Goal: Task Accomplishment & Management: Use online tool/utility

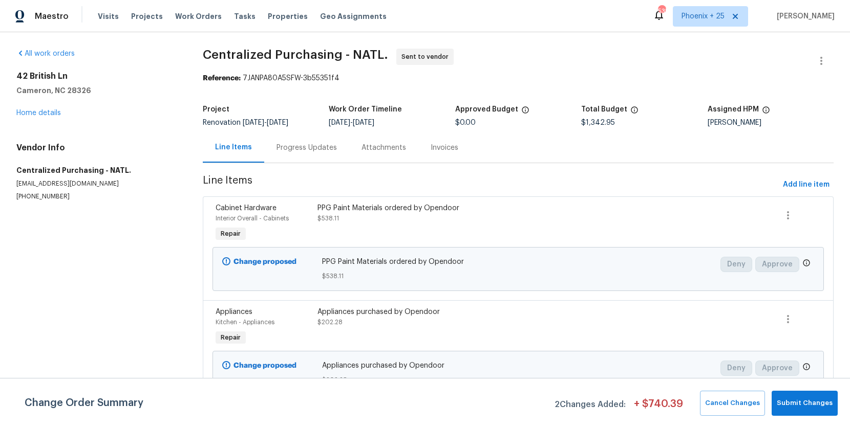
drag, startPoint x: 195, startPoint y: 16, endPoint x: 268, endPoint y: 25, distance: 73.7
click at [195, 16] on span "Work Orders" at bounding box center [198, 16] width 47 height 10
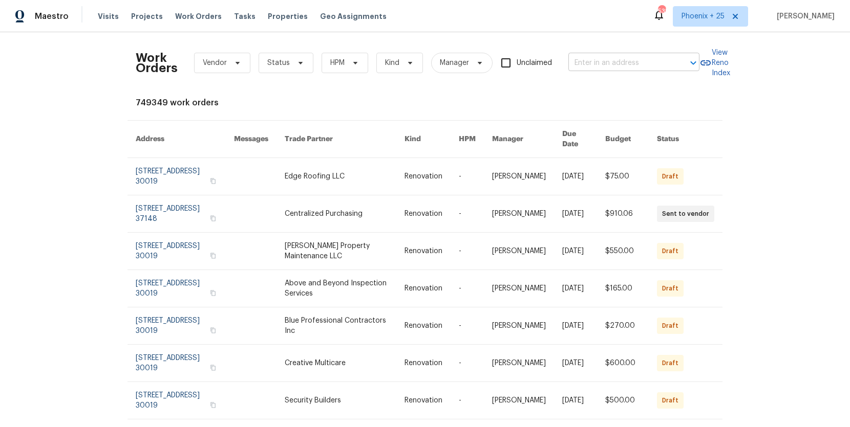
click at [670, 56] on input "text" at bounding box center [619, 63] width 102 height 16
paste input "[STREET_ADDRESS]"
type input "[STREET_ADDRESS]"
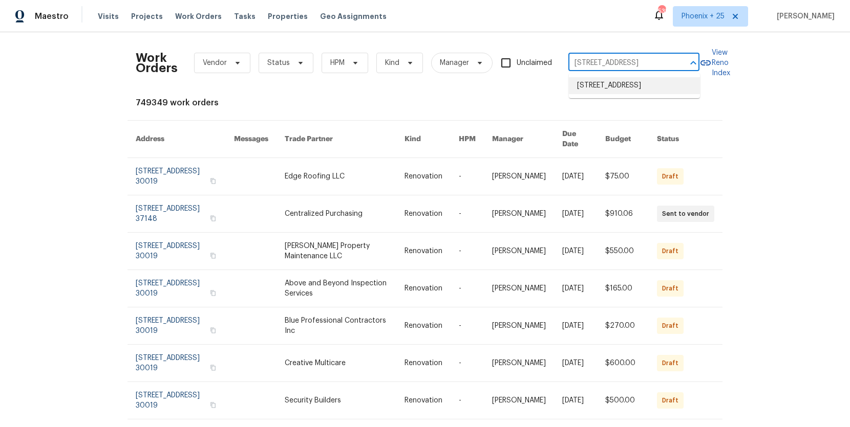
drag, startPoint x: 626, startPoint y: 85, endPoint x: 627, endPoint y: 91, distance: 6.2
click at [626, 85] on li "[STREET_ADDRESS]" at bounding box center [634, 85] width 131 height 17
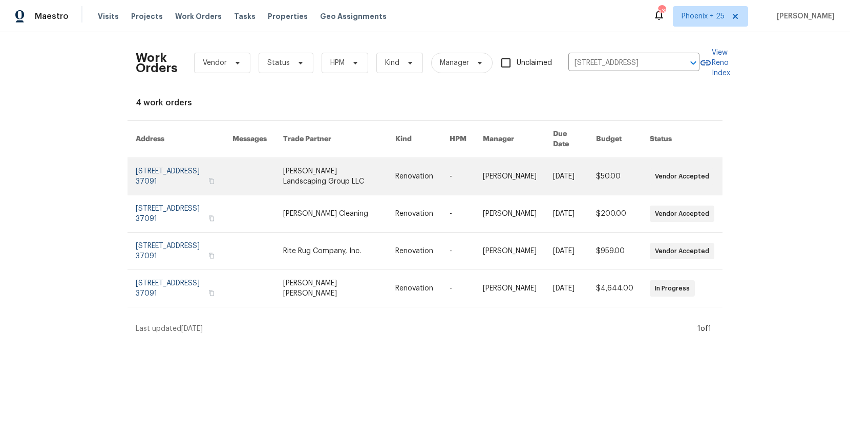
click at [357, 174] on link at bounding box center [339, 176] width 112 height 37
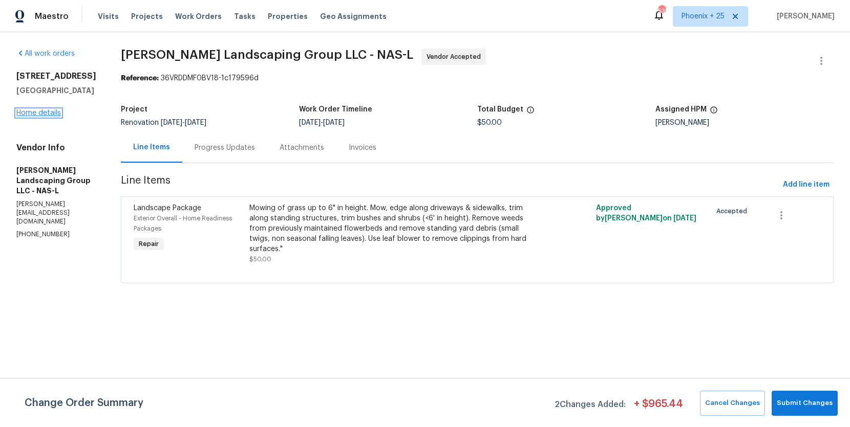
click at [57, 114] on link "Home details" at bounding box center [38, 113] width 45 height 7
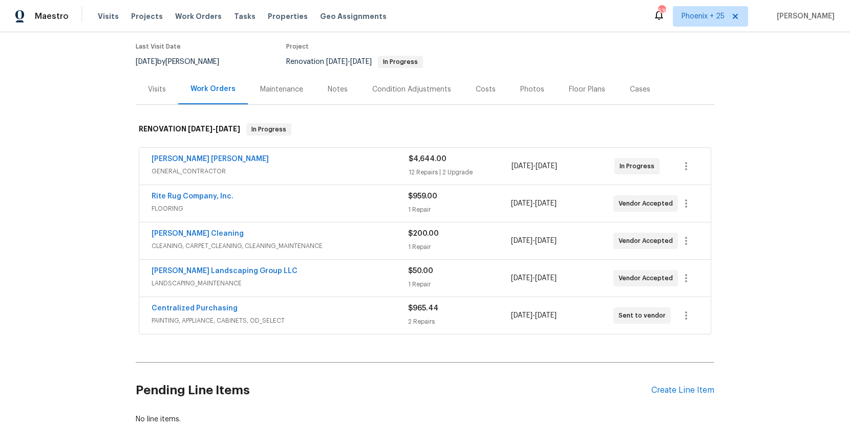
scroll to position [96, 0]
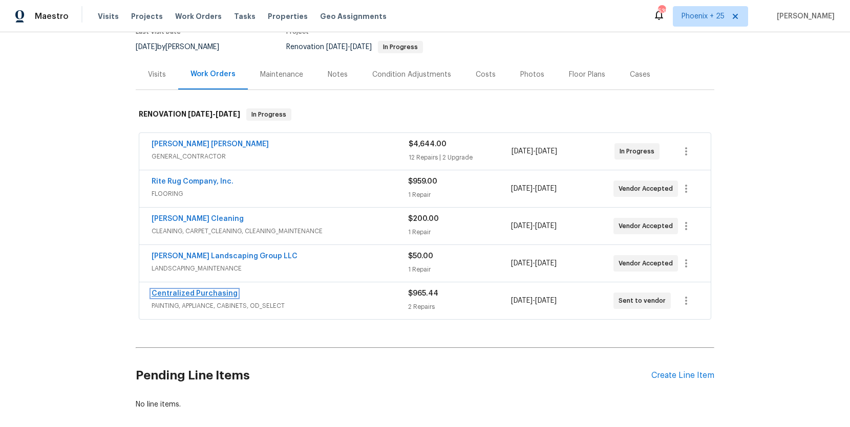
click at [221, 291] on link "Centralized Purchasing" at bounding box center [194, 293] width 86 height 7
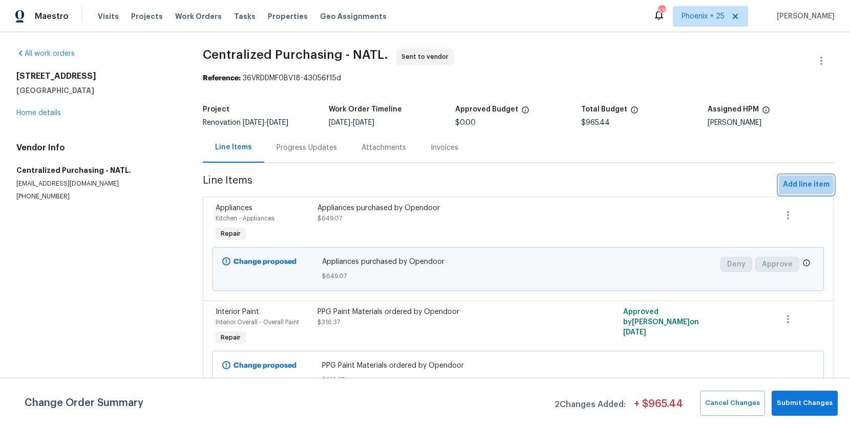
click at [805, 185] on span "Add line item" at bounding box center [806, 185] width 47 height 13
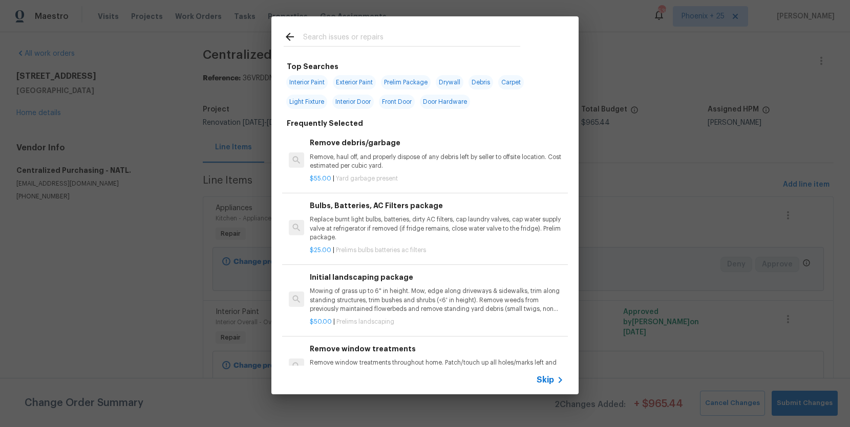
click at [381, 42] on input "text" at bounding box center [411, 38] width 217 height 15
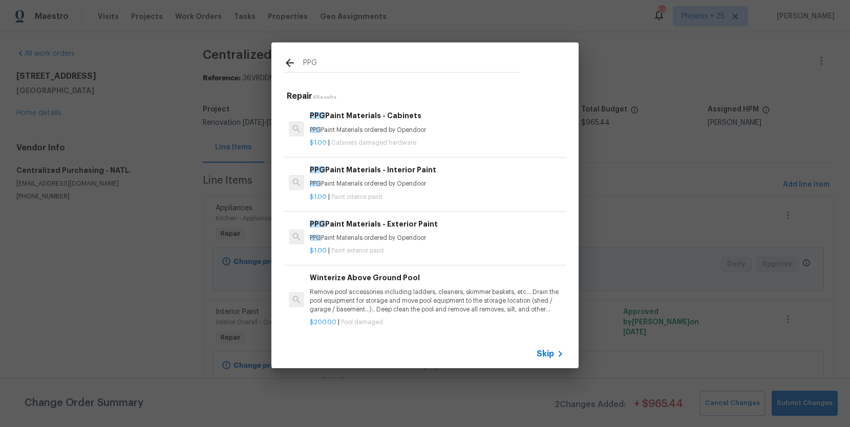
type input "PPG"
click at [429, 135] on div "$1.00 | Cabinets damaged hardware" at bounding box center [437, 141] width 254 height 13
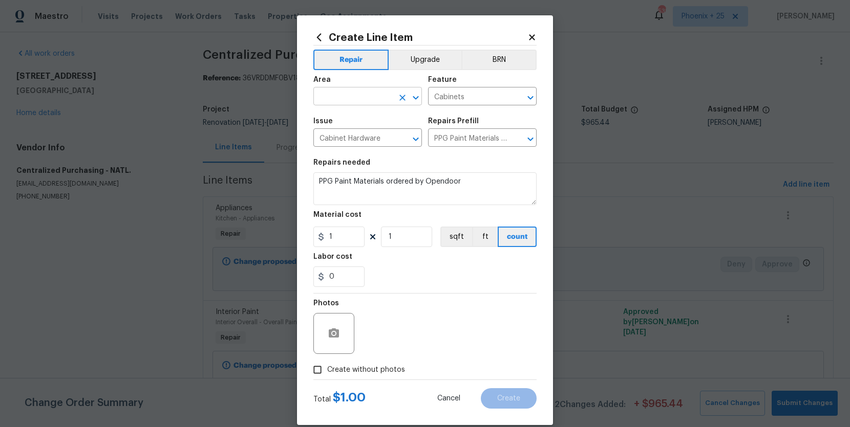
click at [364, 99] on input "text" at bounding box center [353, 98] width 80 height 16
click at [361, 128] on li "Interior Overall" at bounding box center [367, 136] width 109 height 17
type input "Interior Overall"
click at [392, 375] on label "Create without photos" at bounding box center [356, 369] width 97 height 19
click at [327, 375] on input "Create without photos" at bounding box center [317, 369] width 19 height 19
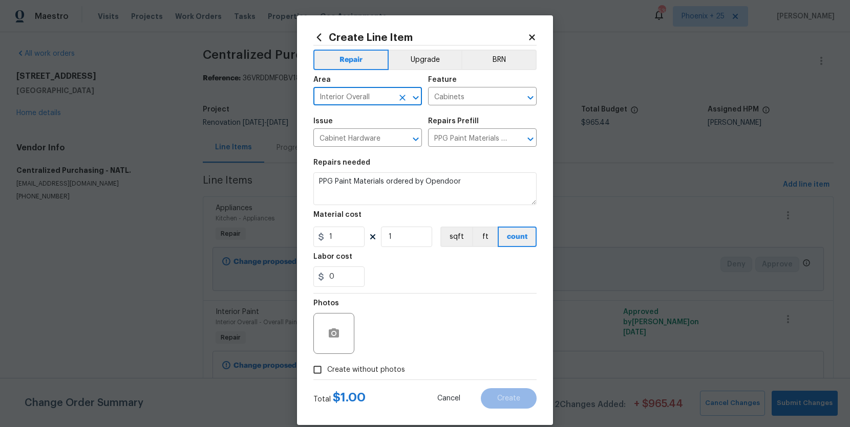
checkbox input "true"
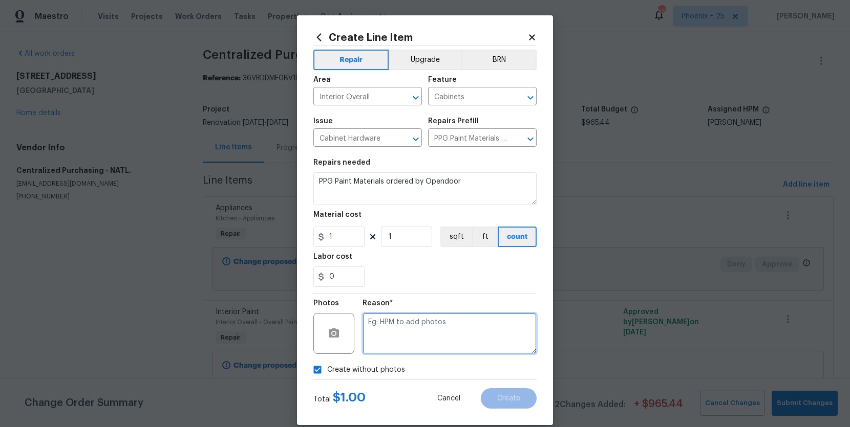
click at [404, 331] on textarea at bounding box center [449, 333] width 174 height 41
type textarea "NA"
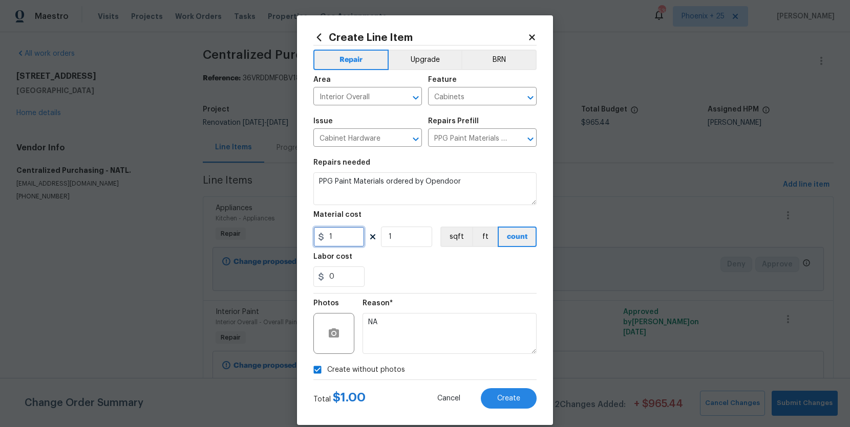
click at [339, 232] on input "1" at bounding box center [338, 237] width 51 height 20
drag, startPoint x: 339, startPoint y: 233, endPoint x: 321, endPoint y: 228, distance: 18.6
click at [321, 228] on input "1" at bounding box center [338, 237] width 51 height 20
type input "327.05"
click at [517, 392] on button "Create" at bounding box center [509, 398] width 56 height 20
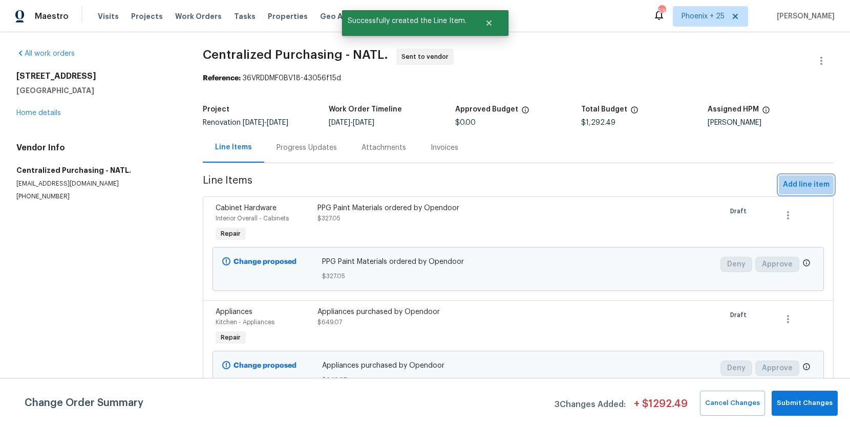
click at [791, 187] on span "Add line item" at bounding box center [806, 185] width 47 height 13
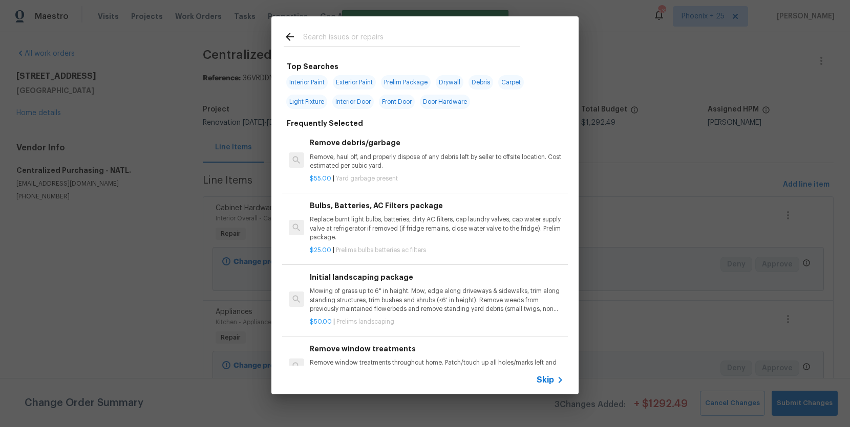
drag, startPoint x: 470, startPoint y: 50, endPoint x: 466, endPoint y: 40, distance: 10.8
click at [470, 50] on div at bounding box center [401, 36] width 261 height 40
click at [466, 40] on input "text" at bounding box center [411, 38] width 217 height 15
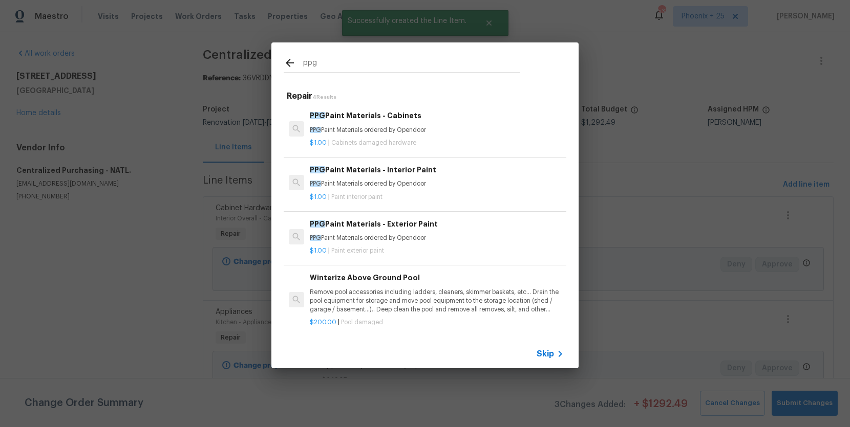
type input "ppg"
click at [426, 241] on p "PPG Paint Materials ordered by Opendoor" at bounding box center [437, 238] width 254 height 9
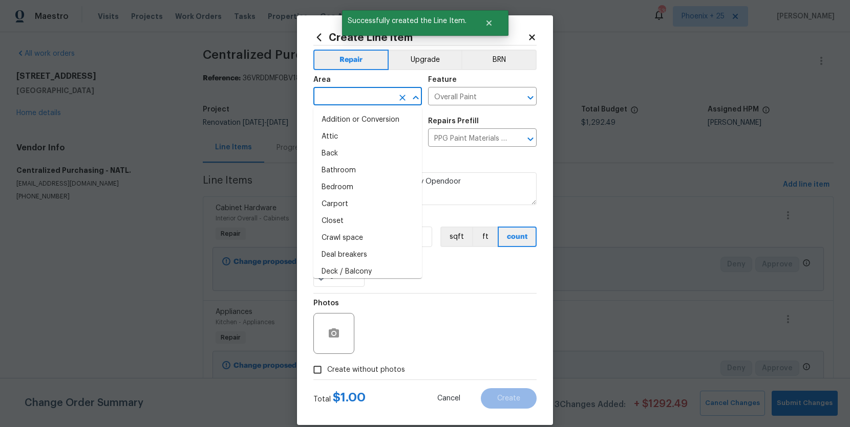
click at [349, 100] on input "text" at bounding box center [353, 98] width 80 height 16
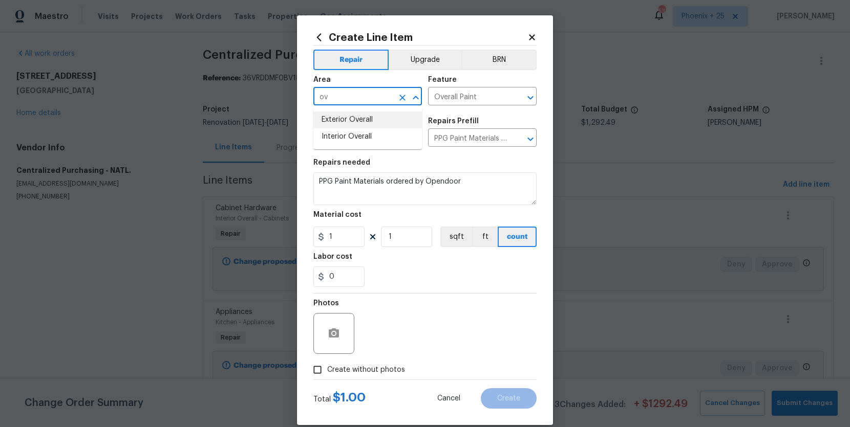
click at [346, 119] on li "Exterior Overall" at bounding box center [367, 120] width 109 height 17
type input "Exterior Overall"
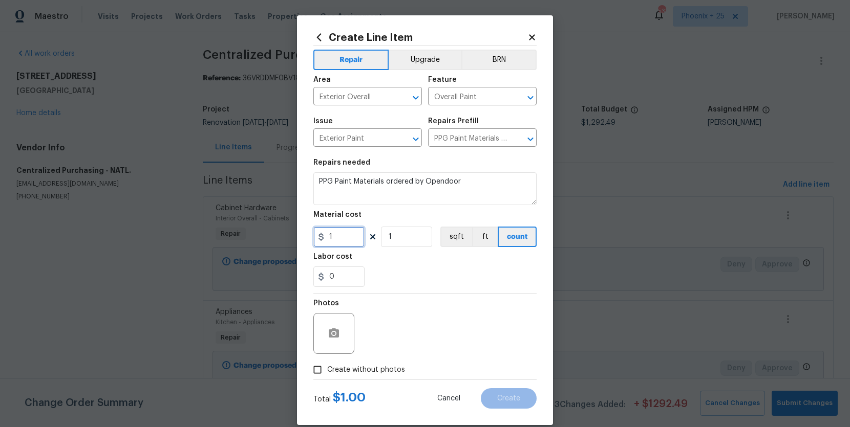
click at [346, 232] on input "1" at bounding box center [338, 237] width 51 height 20
drag, startPoint x: 339, startPoint y: 234, endPoint x: 311, endPoint y: 229, distance: 28.5
click at [311, 229] on div "Create Line Item Repair Upgrade BRN Area Exterior Overall ​ Feature Overall Pai…" at bounding box center [425, 220] width 256 height 410
type input "150.64"
drag, startPoint x: 420, startPoint y: 317, endPoint x: 413, endPoint y: 382, distance: 65.9
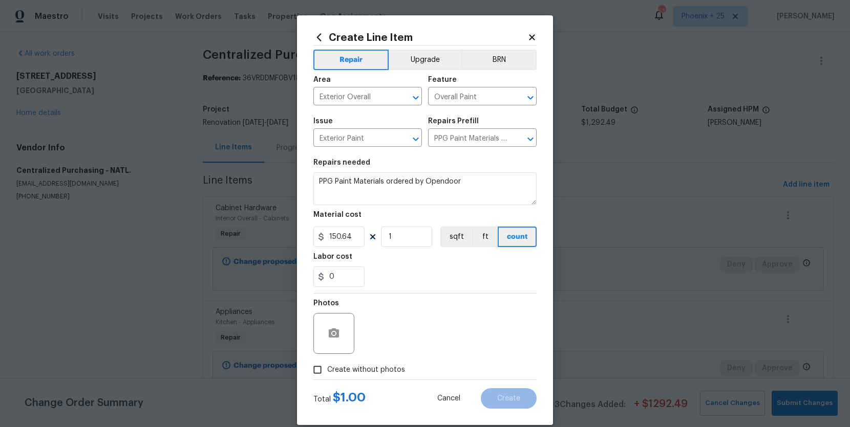
click at [420, 319] on div "Photos" at bounding box center [424, 327] width 223 height 67
click at [380, 363] on label "Create without photos" at bounding box center [356, 369] width 97 height 19
click at [327, 363] on input "Create without photos" at bounding box center [317, 369] width 19 height 19
checkbox input "true"
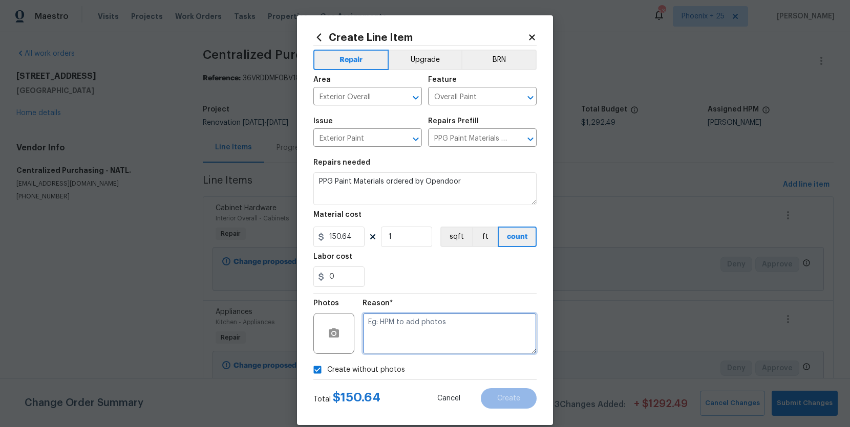
click at [409, 345] on textarea at bounding box center [449, 333] width 174 height 41
type textarea "NA"
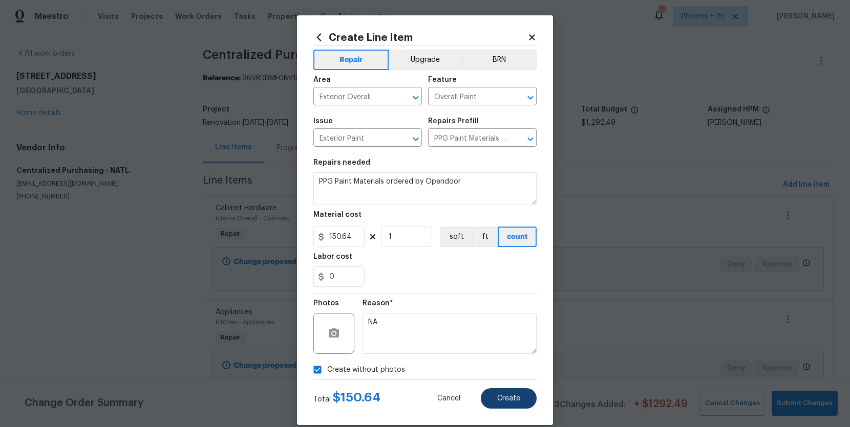
drag, startPoint x: 546, startPoint y: 409, endPoint x: 520, endPoint y: 397, distance: 28.2
click at [534, 403] on div "Create Line Item Repair Upgrade BRN Area Exterior Overall ​ Feature Overall Pai…" at bounding box center [425, 220] width 256 height 410
click at [520, 397] on button "Create" at bounding box center [509, 398] width 56 height 20
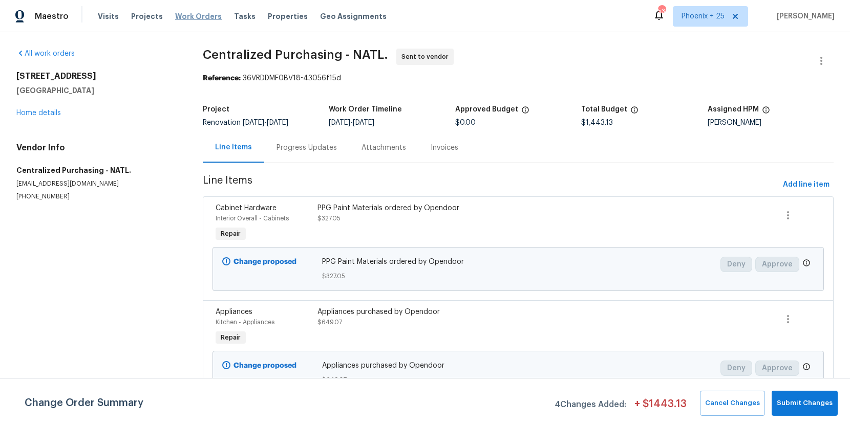
click at [207, 13] on span "Work Orders" at bounding box center [198, 16] width 47 height 10
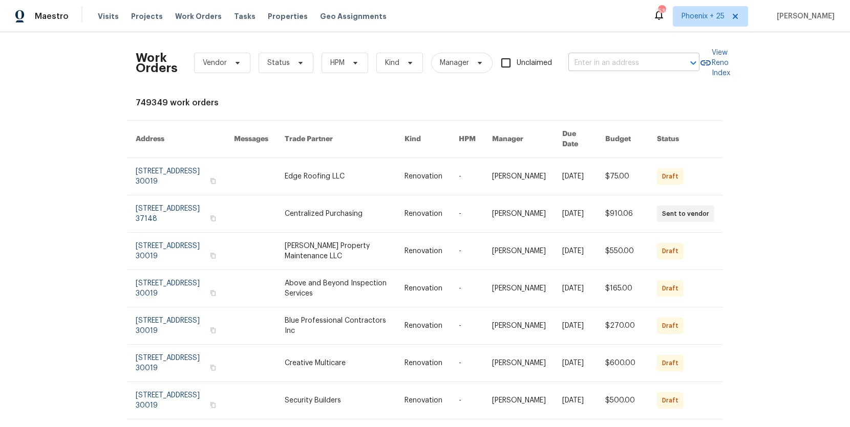
click at [670, 57] on input "text" at bounding box center [619, 63] width 102 height 16
paste input "[STREET_ADDRESS]"
type input "[STREET_ADDRESS]"
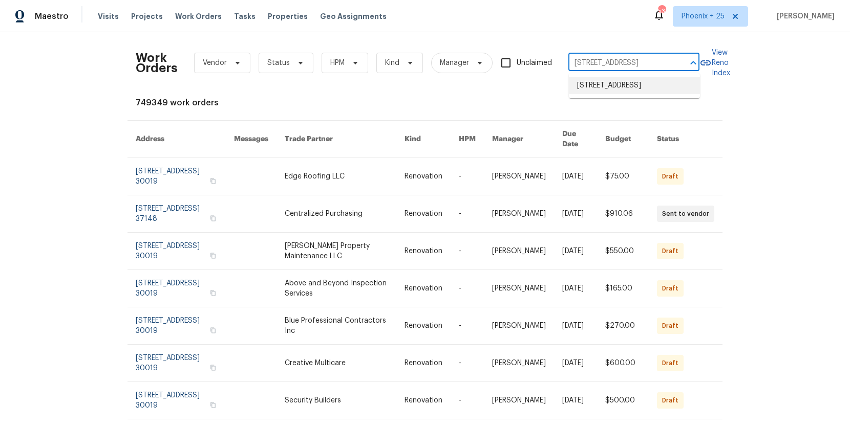
click at [631, 85] on li "[STREET_ADDRESS]" at bounding box center [634, 85] width 131 height 17
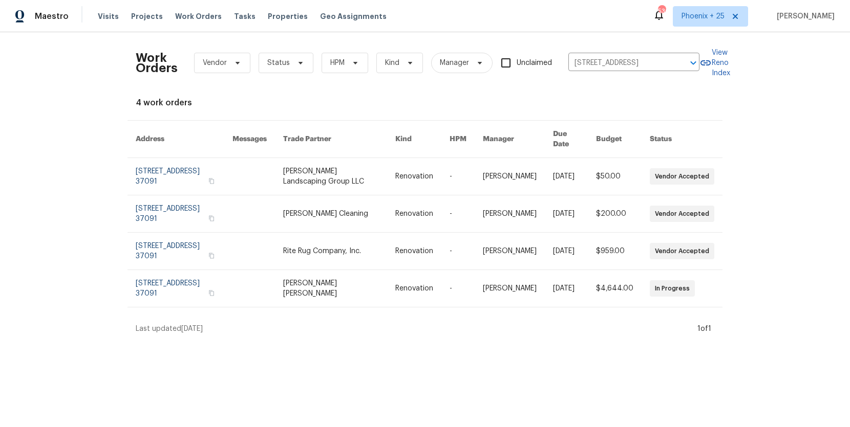
click at [334, 280] on link at bounding box center [339, 288] width 112 height 37
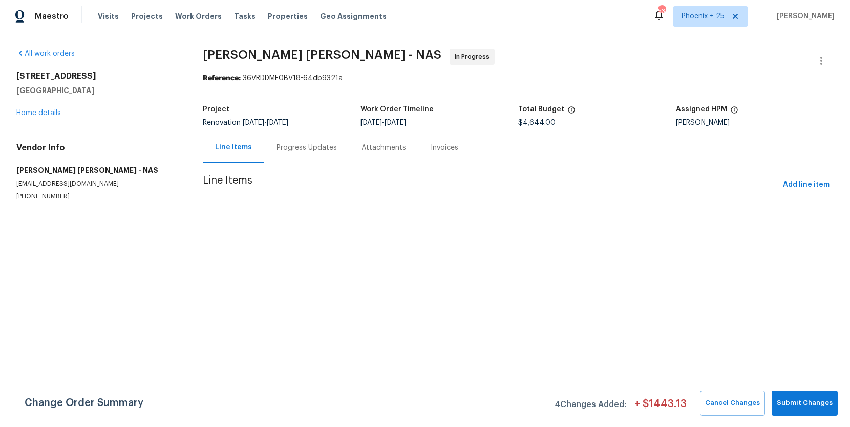
click at [53, 117] on div "[STREET_ADDRESS] Home details" at bounding box center [97, 94] width 162 height 47
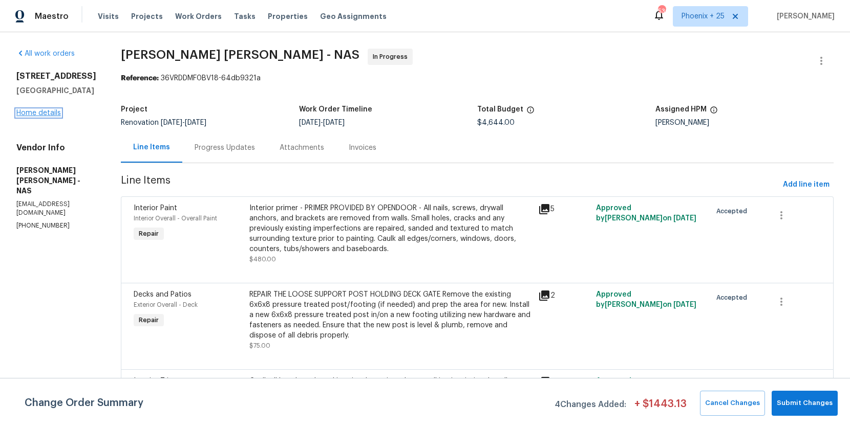
click at [52, 115] on link "Home details" at bounding box center [38, 113] width 45 height 7
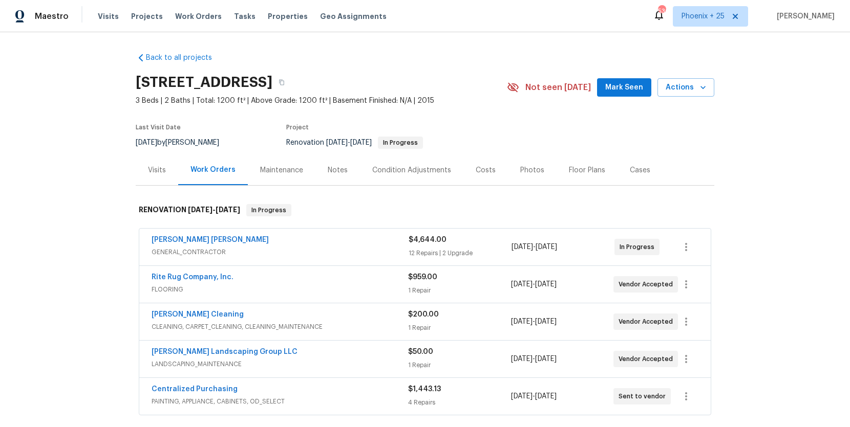
scroll to position [1, 0]
click at [191, 386] on link "Centralized Purchasing" at bounding box center [194, 388] width 86 height 7
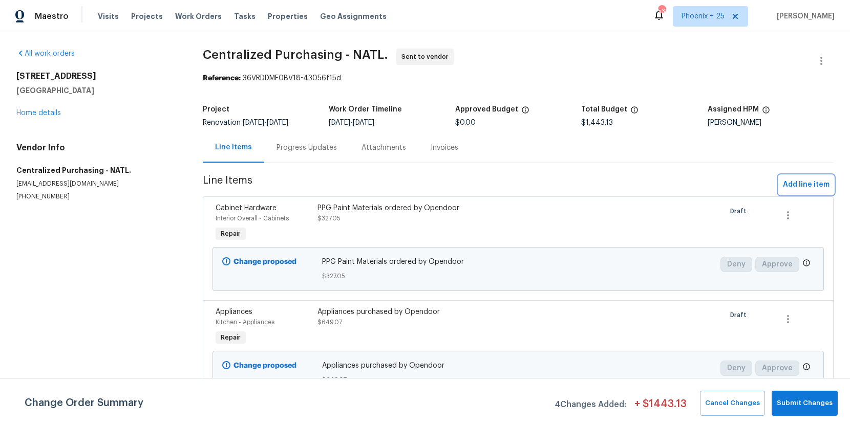
click at [828, 178] on button "Add line item" at bounding box center [805, 185] width 55 height 19
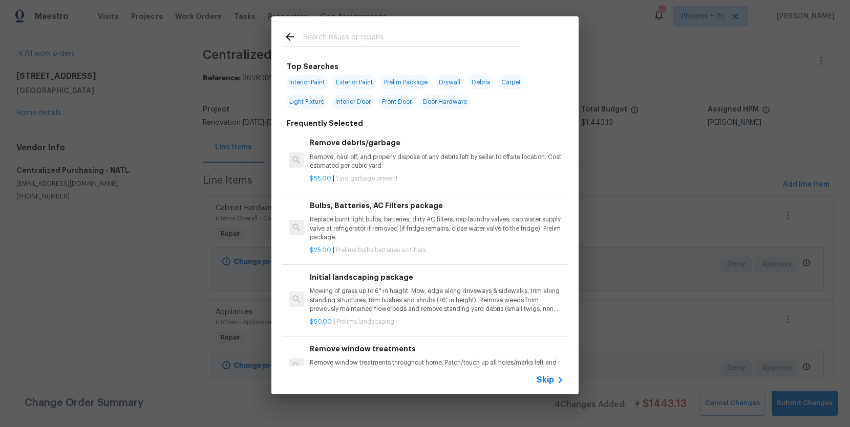
click at [390, 37] on input "text" at bounding box center [411, 38] width 217 height 15
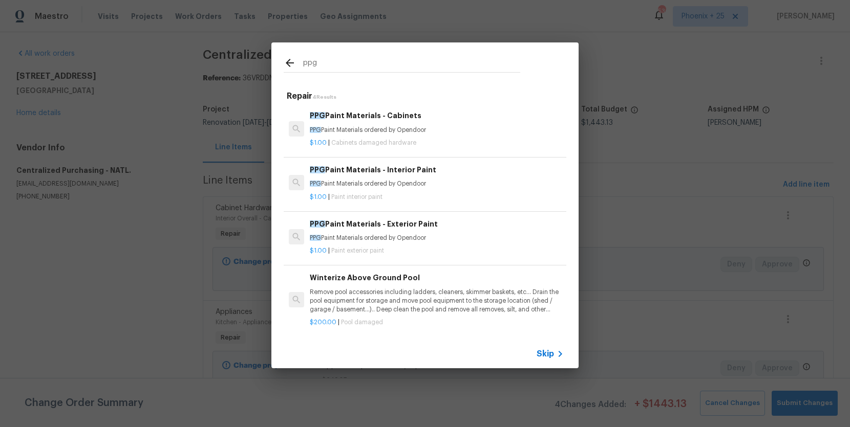
type input "ppg"
click at [443, 192] on div "$1.00 | Paint interior paint" at bounding box center [437, 195] width 254 height 13
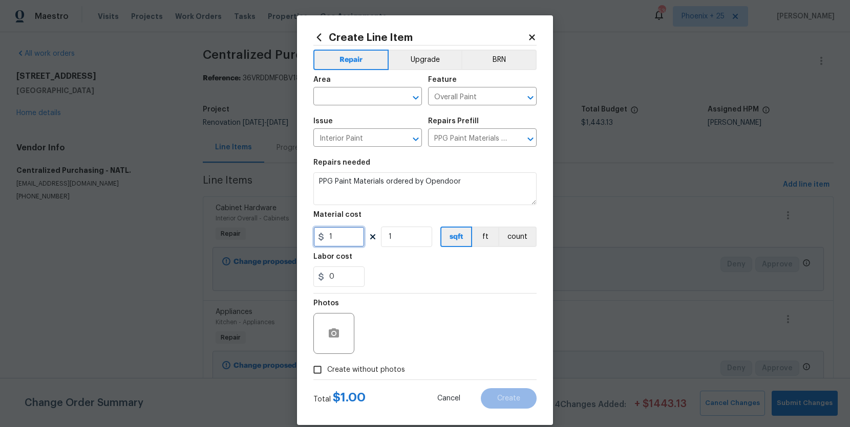
drag, startPoint x: 351, startPoint y: 238, endPoint x: 318, endPoint y: 238, distance: 32.8
click at [318, 238] on div "1" at bounding box center [338, 237] width 51 height 20
type input "70.43"
drag, startPoint x: 350, startPoint y: 82, endPoint x: 351, endPoint y: 89, distance: 7.2
click at [350, 83] on div "Area" at bounding box center [367, 82] width 109 height 13
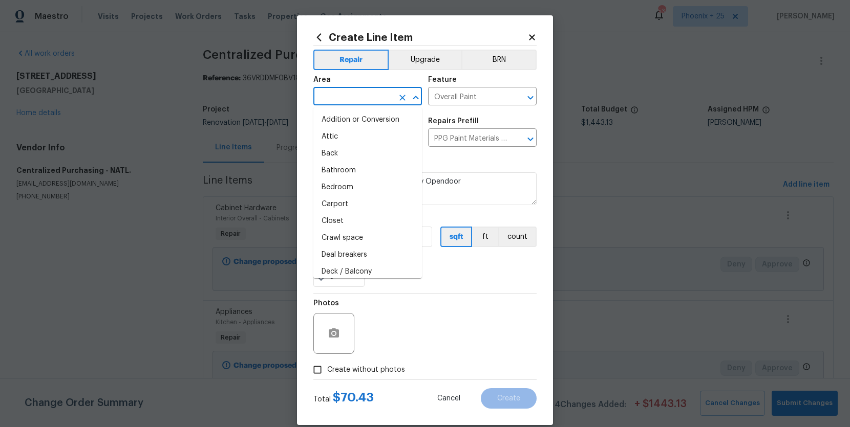
click at [351, 90] on input "text" at bounding box center [353, 98] width 80 height 16
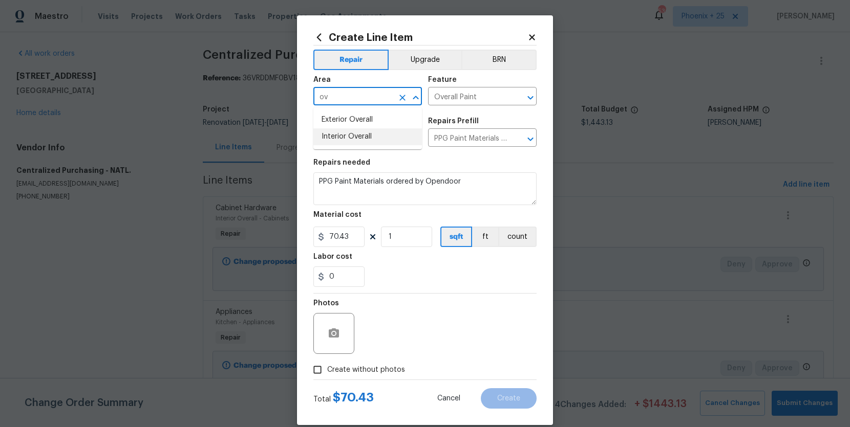
click at [348, 135] on li "Interior Overall" at bounding box center [367, 136] width 109 height 17
type input "Interior Overall"
drag, startPoint x: 363, startPoint y: 371, endPoint x: 401, endPoint y: 334, distance: 53.2
click at [364, 370] on span "Create without photos" at bounding box center [366, 370] width 78 height 11
click at [401, 334] on div "Photos" at bounding box center [424, 327] width 223 height 67
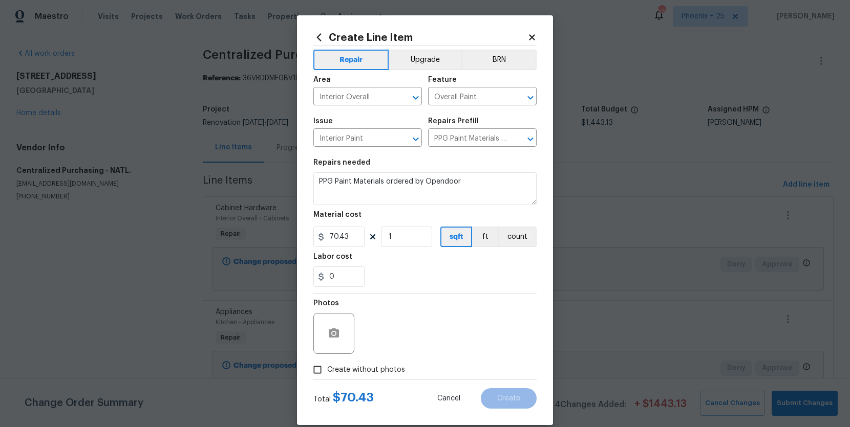
click at [391, 367] on span "Create without photos" at bounding box center [366, 370] width 78 height 11
click at [327, 367] on input "Create without photos" at bounding box center [317, 369] width 19 height 19
checkbox input "true"
drag, startPoint x: 393, startPoint y: 361, endPoint x: 406, endPoint y: 340, distance: 25.3
click at [406, 340] on textarea at bounding box center [449, 333] width 174 height 41
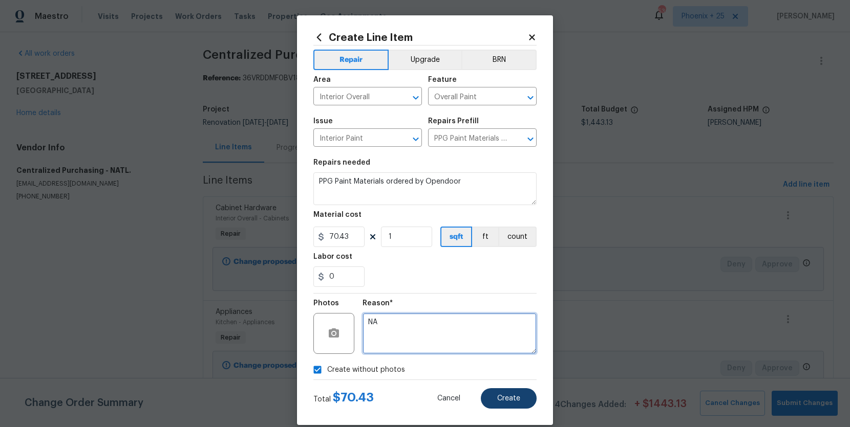
type textarea "NA"
click at [507, 399] on span "Create" at bounding box center [508, 399] width 23 height 8
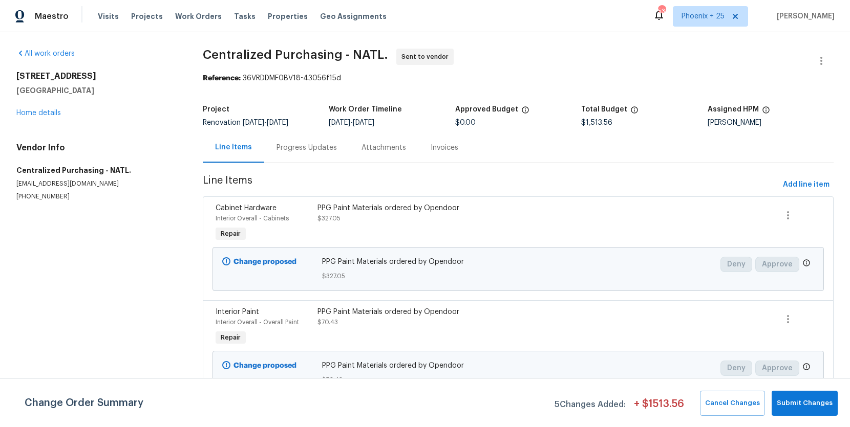
drag, startPoint x: 208, startPoint y: 13, endPoint x: 221, endPoint y: 16, distance: 13.6
click at [208, 13] on span "Work Orders" at bounding box center [198, 16] width 47 height 10
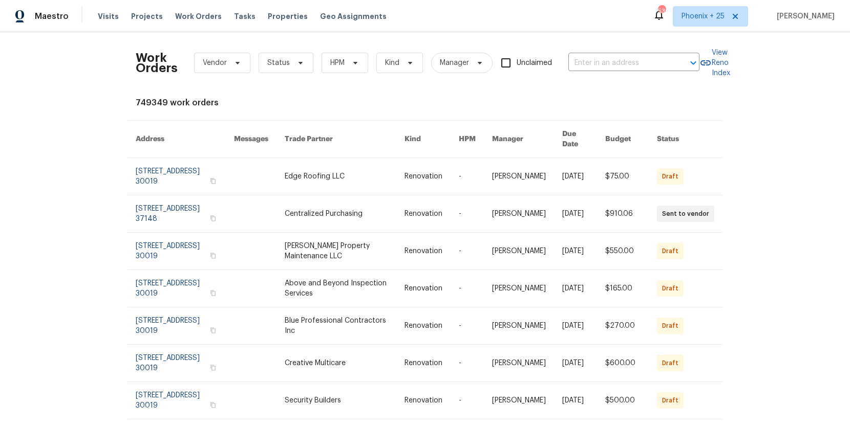
click at [618, 52] on div "Work Orders Vendor Status HPM Kind Manager Unclaimed ​" at bounding box center [418, 62] width 564 height 45
click at [619, 61] on input "text" at bounding box center [619, 63] width 102 height 16
paste input "[STREET_ADDRESS]"
type input "[STREET_ADDRESS]"
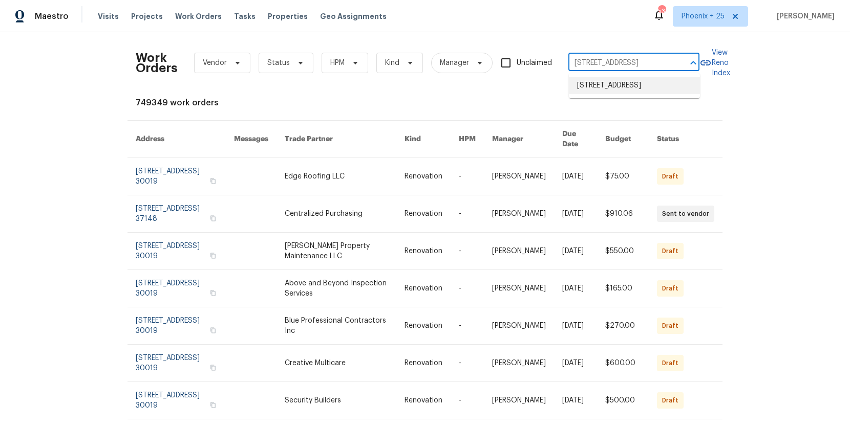
click at [622, 92] on li "[STREET_ADDRESS]" at bounding box center [634, 85] width 131 height 17
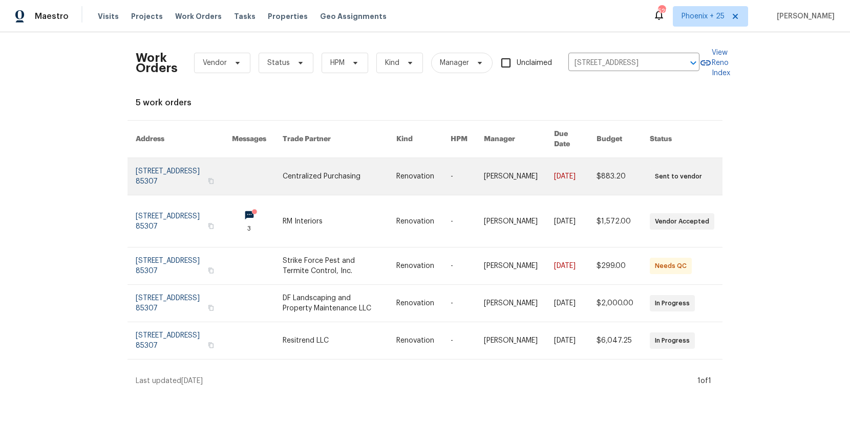
click at [329, 175] on link at bounding box center [340, 176] width 114 height 37
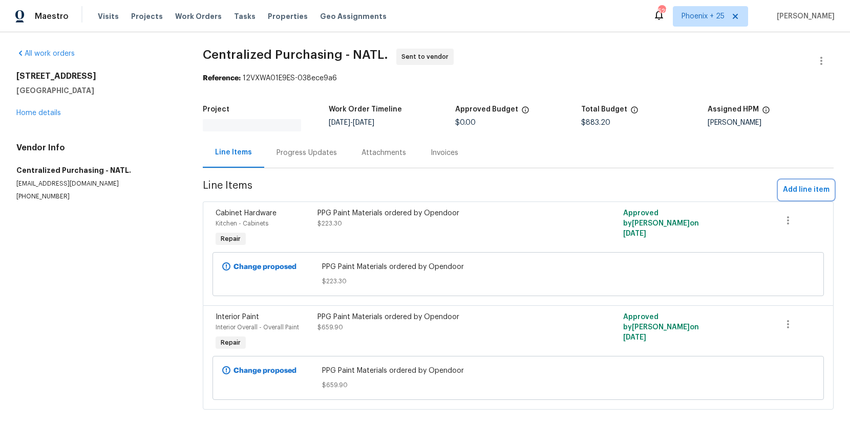
click at [782, 192] on button "Add line item" at bounding box center [805, 190] width 55 height 19
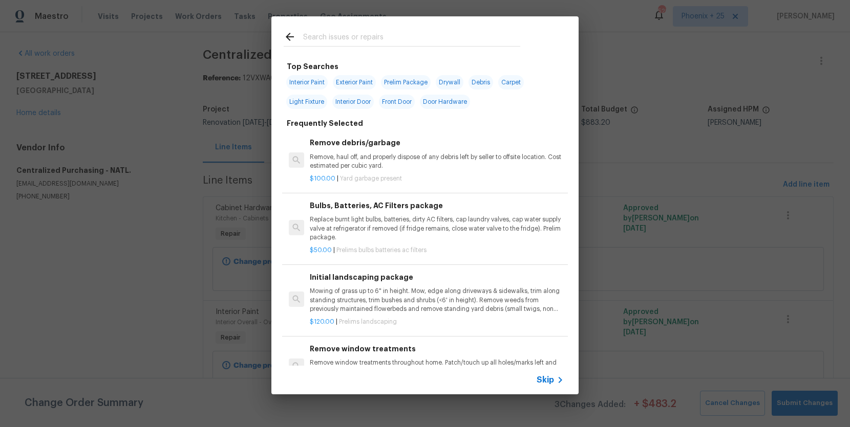
click at [417, 40] on input "text" at bounding box center [411, 38] width 217 height 15
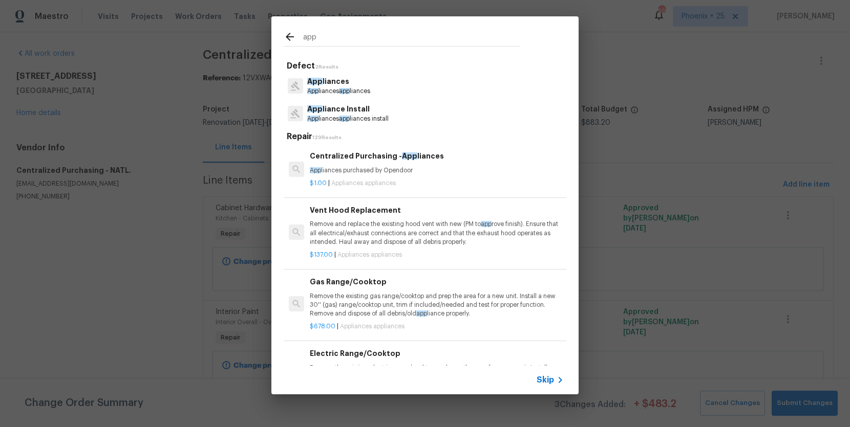
type input "app"
click at [469, 165] on div "Centralized Purchasing - App liances App liances purchased by Opendoor" at bounding box center [437, 162] width 254 height 25
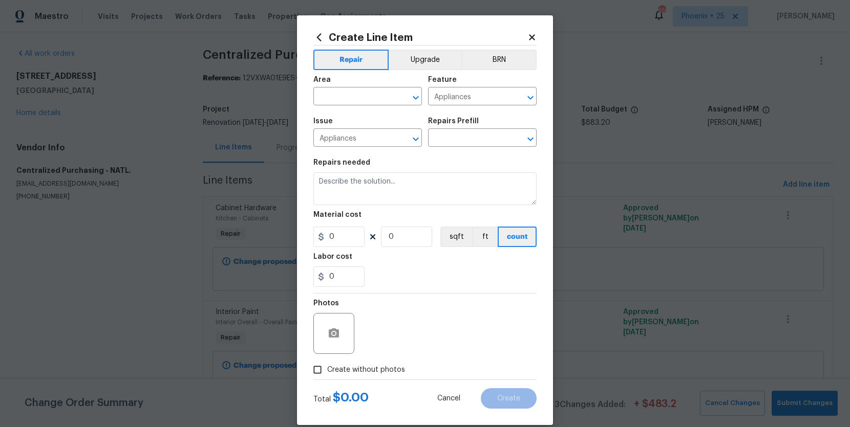
type input "Centralized Purchasing - Appliances $1.00"
type textarea "Appliances purchased by Opendoor"
type input "1"
drag, startPoint x: 349, startPoint y: 237, endPoint x: 315, endPoint y: 232, distance: 34.7
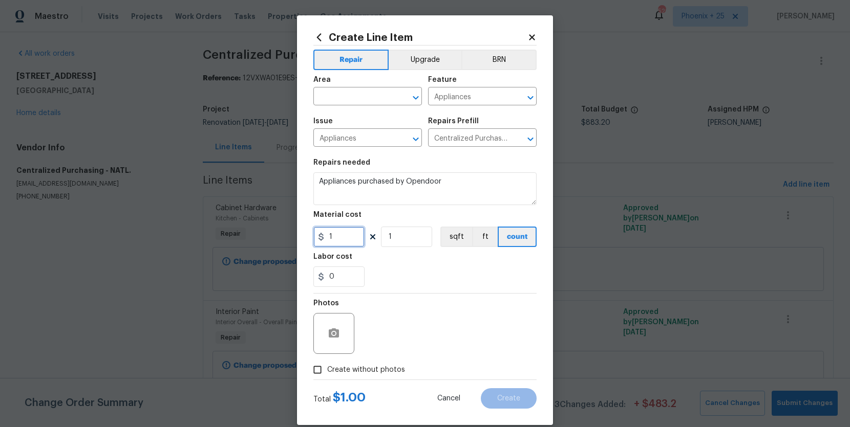
click at [315, 232] on input "1" at bounding box center [338, 237] width 51 height 20
type input "22.55"
drag, startPoint x: 342, startPoint y: 110, endPoint x: 343, endPoint y: 101, distance: 9.3
click at [342, 110] on span "Area ​" at bounding box center [367, 90] width 109 height 41
click at [343, 100] on input "text" at bounding box center [353, 98] width 80 height 16
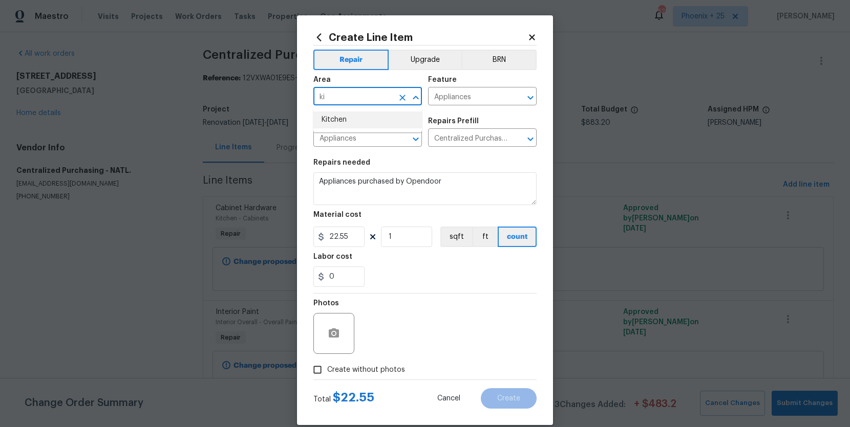
click at [348, 127] on li "Kitchen" at bounding box center [367, 120] width 109 height 17
type input "Kitchen"
drag, startPoint x: 358, startPoint y: 374, endPoint x: 377, endPoint y: 349, distance: 31.0
click at [358, 373] on span "Create without photos" at bounding box center [366, 370] width 78 height 11
click at [393, 338] on div "Photos" at bounding box center [424, 327] width 223 height 67
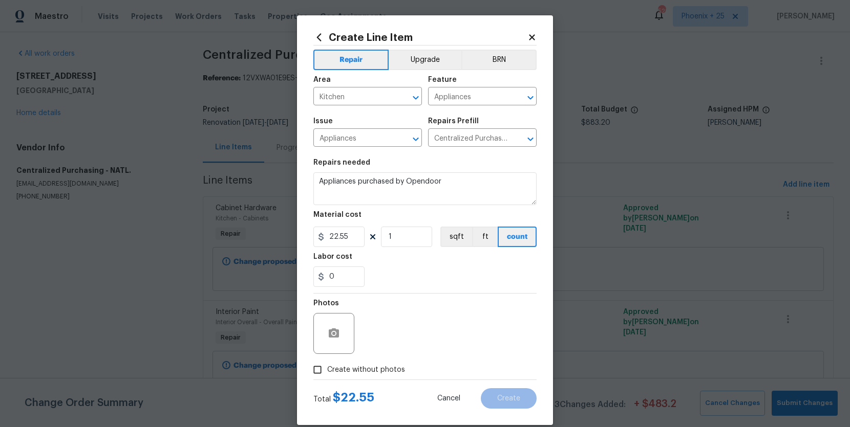
drag, startPoint x: 383, startPoint y: 369, endPoint x: 397, endPoint y: 339, distance: 32.7
click at [386, 365] on span "Create without photos" at bounding box center [366, 370] width 78 height 11
click at [397, 339] on div "Photos" at bounding box center [424, 327] width 223 height 67
click at [389, 367] on span "Create without photos" at bounding box center [366, 370] width 78 height 11
click at [327, 367] on input "Create without photos" at bounding box center [317, 369] width 19 height 19
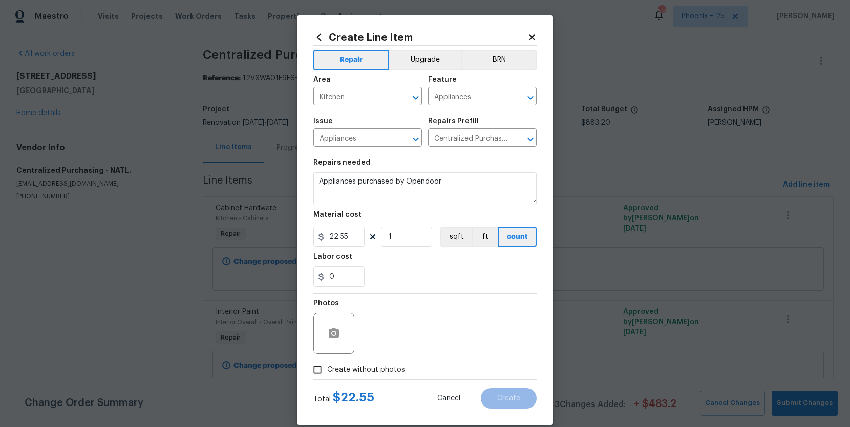
checkbox input "true"
click at [402, 340] on textarea at bounding box center [449, 333] width 174 height 41
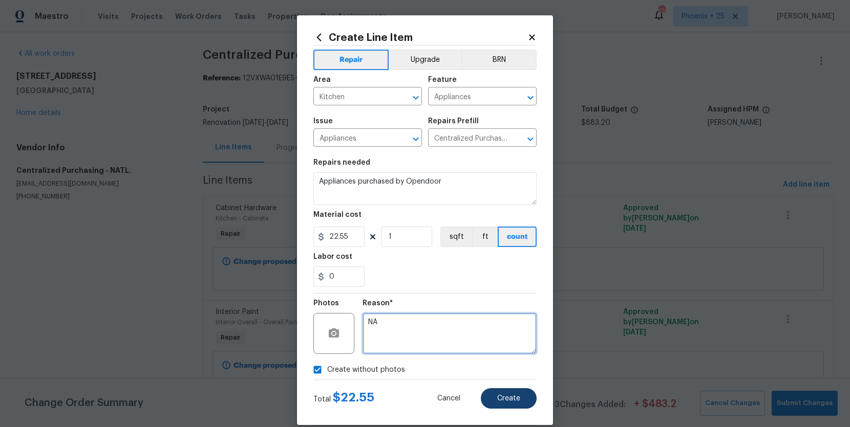
type textarea "NA"
click at [488, 395] on button "Create" at bounding box center [509, 398] width 56 height 20
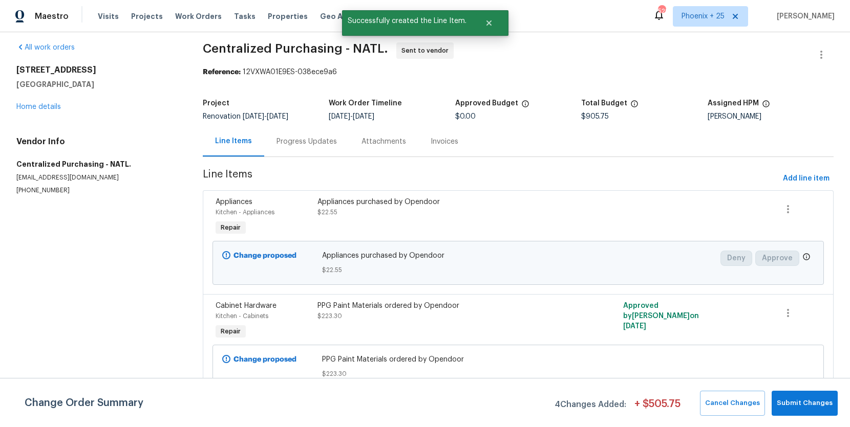
scroll to position [7, 0]
click at [704, 214] on div at bounding box center [671, 216] width 102 height 47
click at [796, 216] on button "button" at bounding box center [787, 209] width 25 height 25
click at [795, 209] on li "Cancel" at bounding box center [795, 209] width 39 height 17
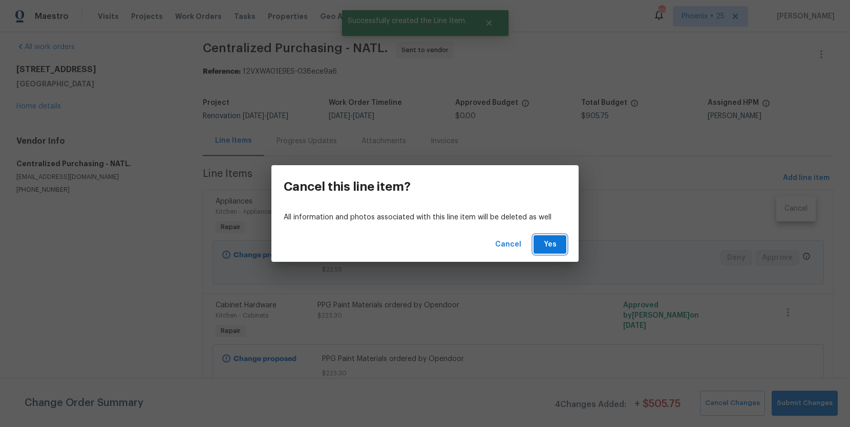
click at [554, 243] on span "Yes" at bounding box center [549, 245] width 16 height 13
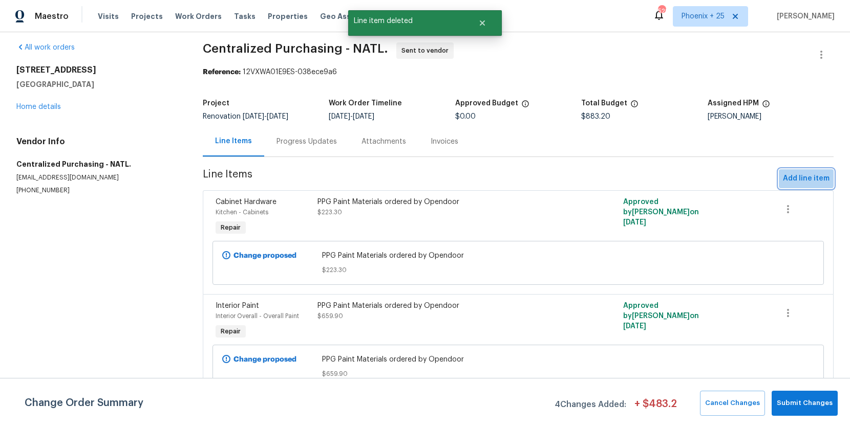
click at [800, 178] on span "Add line item" at bounding box center [806, 178] width 47 height 13
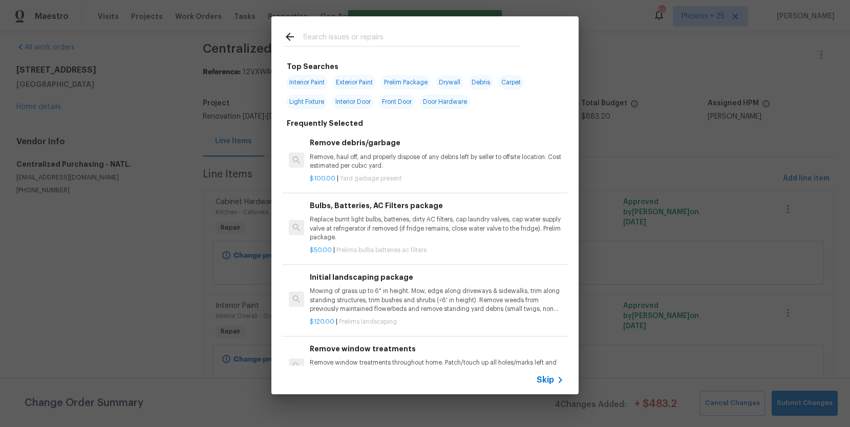
click at [378, 42] on input "text" at bounding box center [411, 38] width 217 height 15
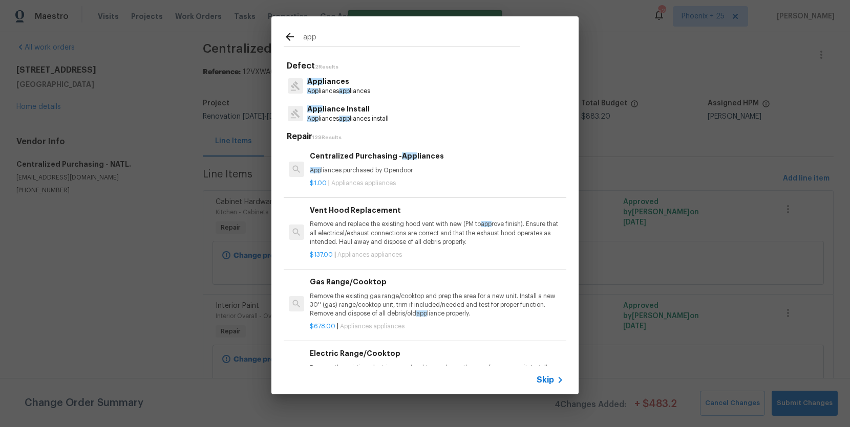
type input "app"
click at [418, 169] on p "App liances purchased by Opendoor" at bounding box center [437, 170] width 254 height 9
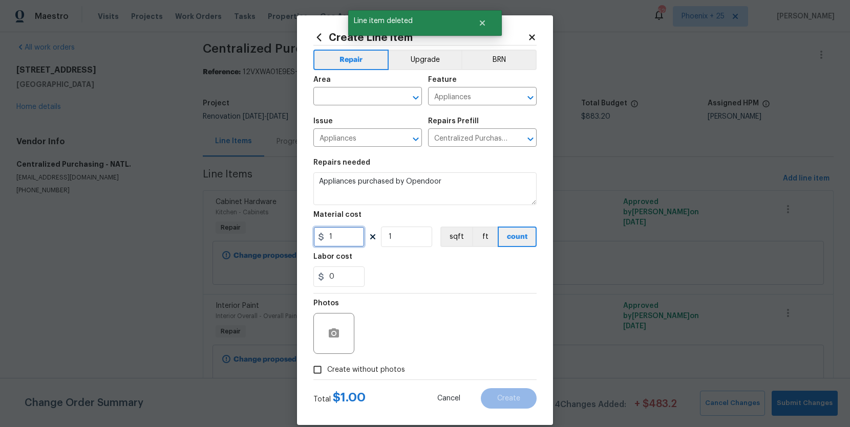
drag, startPoint x: 338, startPoint y: 236, endPoint x: 315, endPoint y: 234, distance: 23.1
click at [315, 234] on input "1" at bounding box center [338, 237] width 51 height 20
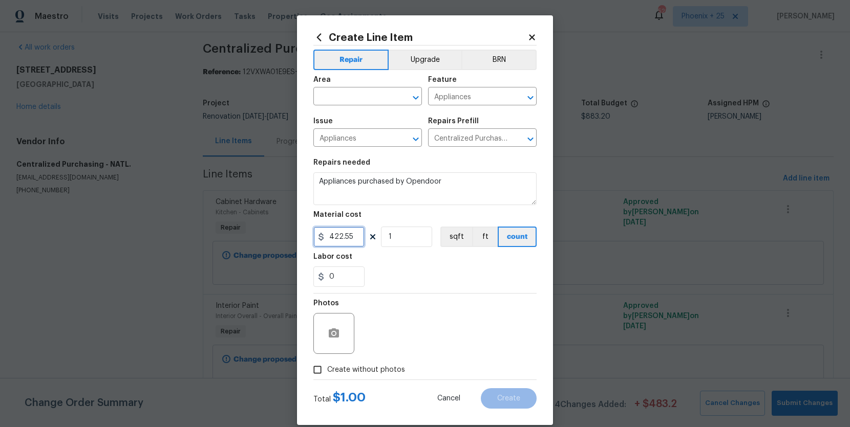
type input "422.55"
click at [374, 100] on input "text" at bounding box center [353, 98] width 80 height 16
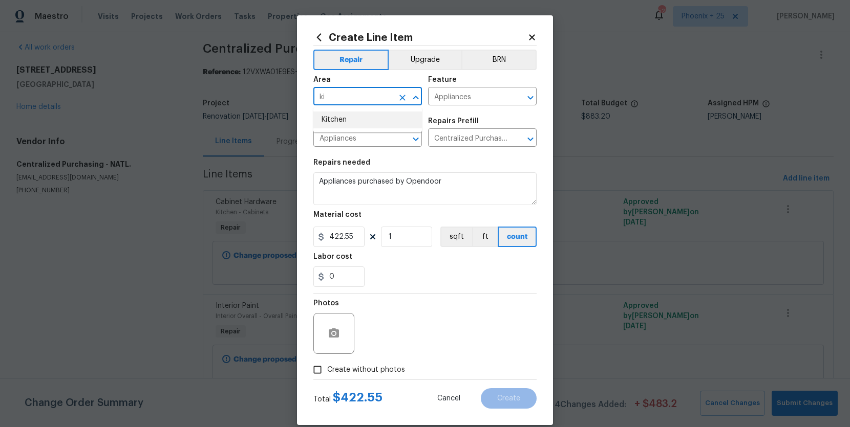
click at [362, 124] on li "Kitchen" at bounding box center [367, 120] width 109 height 17
type input "Kitchen"
drag, startPoint x: 346, startPoint y: 375, endPoint x: 361, endPoint y: 357, distance: 22.9
click at [346, 373] on span "Create without photos" at bounding box center [366, 370] width 78 height 11
click at [327, 373] on input "Create without photos" at bounding box center [317, 369] width 19 height 19
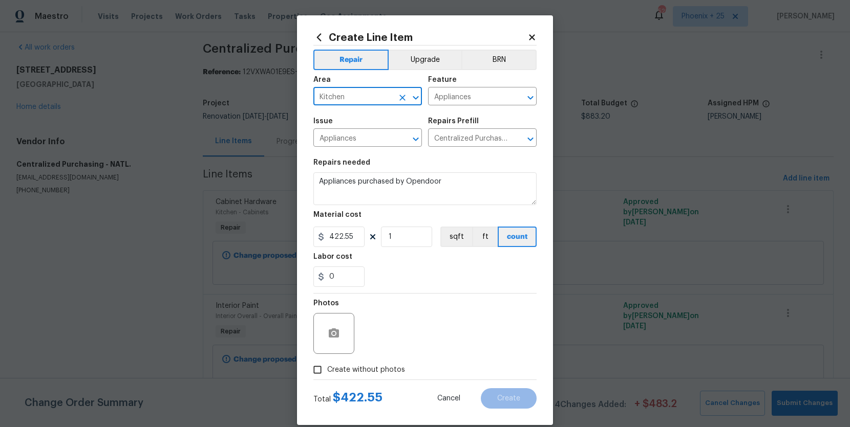
checkbox input "true"
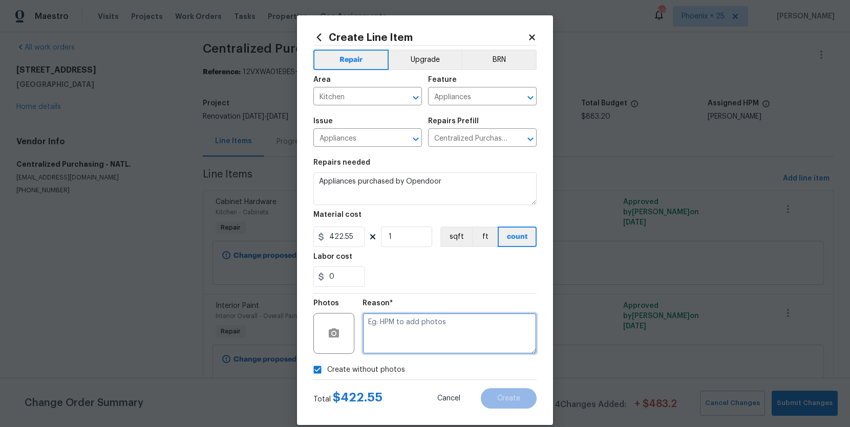
click at [374, 345] on textarea at bounding box center [449, 333] width 174 height 41
type textarea "NA"
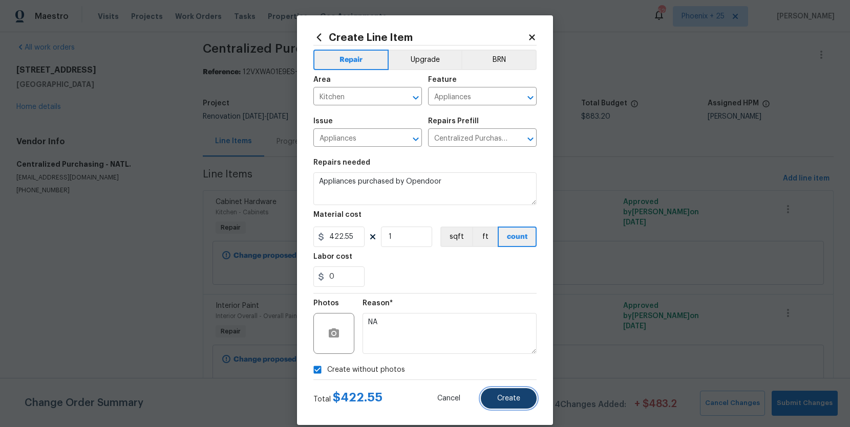
click at [496, 401] on button "Create" at bounding box center [509, 398] width 56 height 20
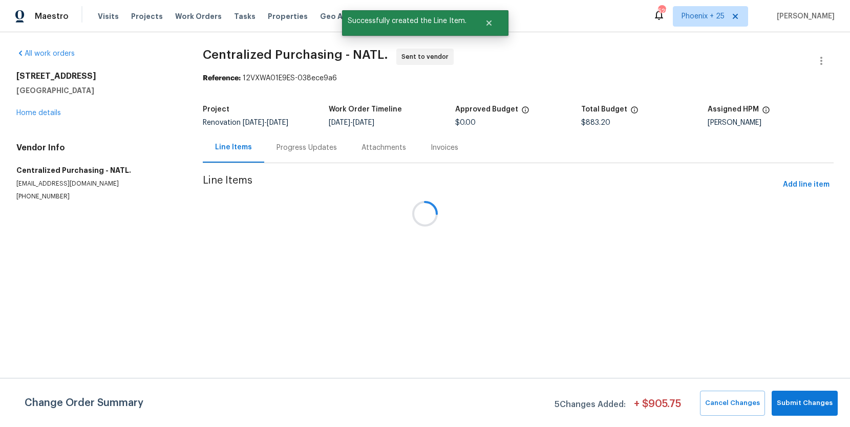
scroll to position [0, 0]
